Goal: Transaction & Acquisition: Purchase product/service

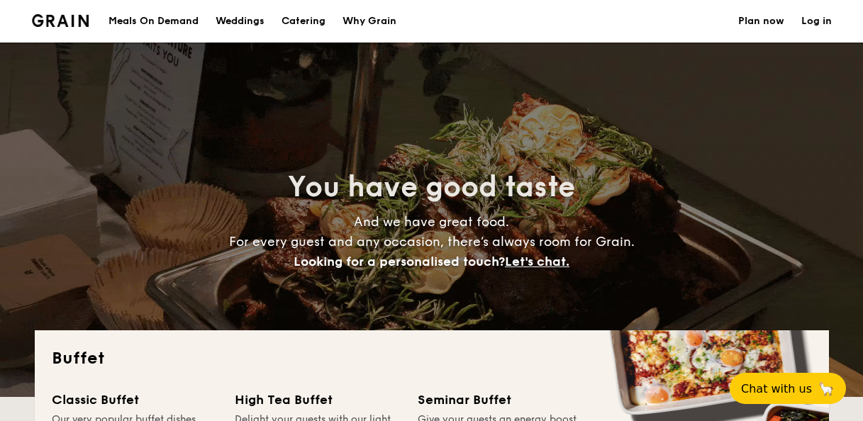
select select
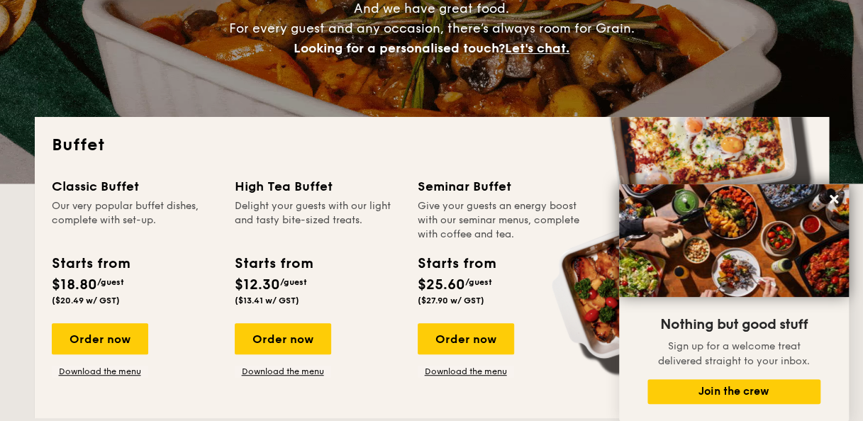
scroll to position [213, 0]
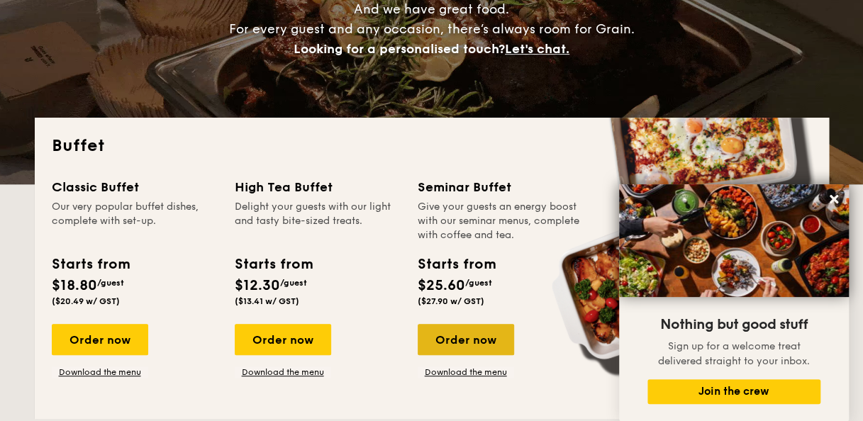
click at [463, 330] on div "Order now" at bounding box center [466, 339] width 96 height 31
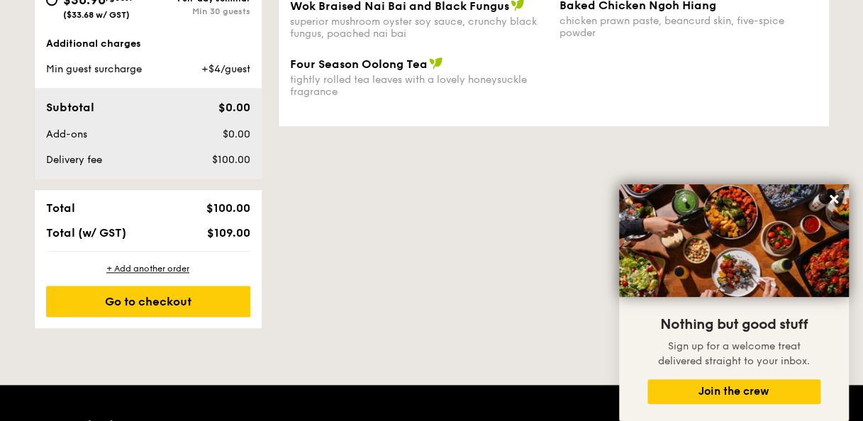
scroll to position [568, 0]
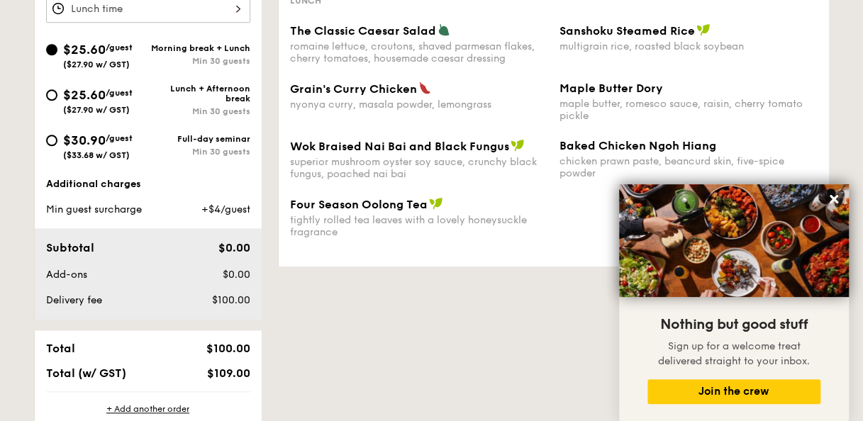
click at [61, 94] on div "$25.60 /guest ($27.90 w/ GST)" at bounding box center [97, 100] width 102 height 30
click at [57, 94] on input "$25.60 /guest ($27.90 w/ GST) Lunch + Afternoon break Min 30 guests" at bounding box center [51, 94] width 11 height 11
radio input "true"
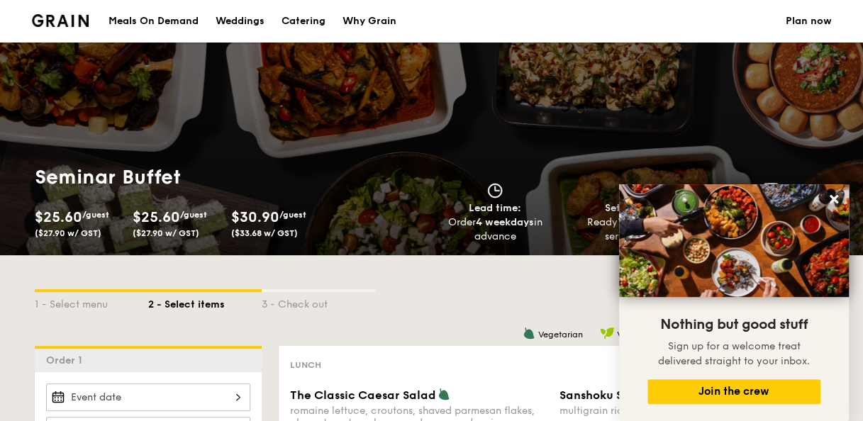
scroll to position [71, 0]
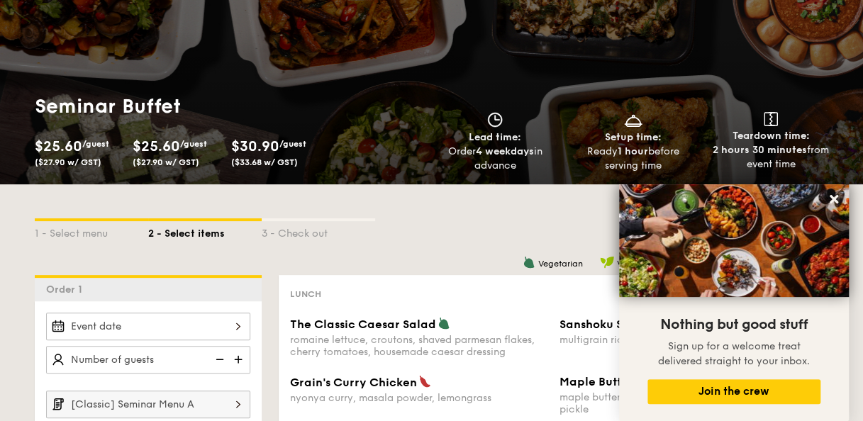
select select
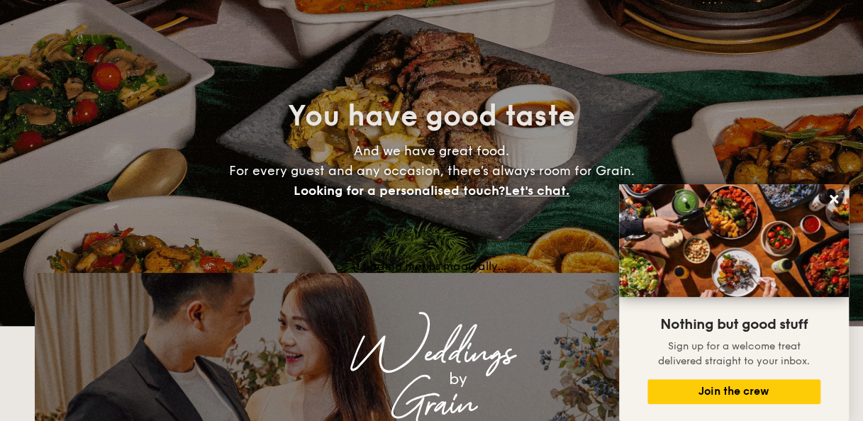
scroll to position [213, 0]
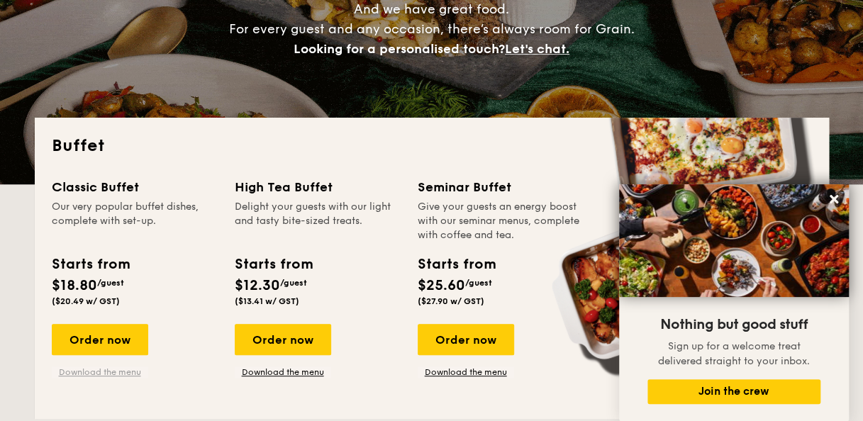
click at [131, 375] on link "Download the menu" at bounding box center [100, 372] width 96 height 11
